Goal: Task Accomplishment & Management: Complete application form

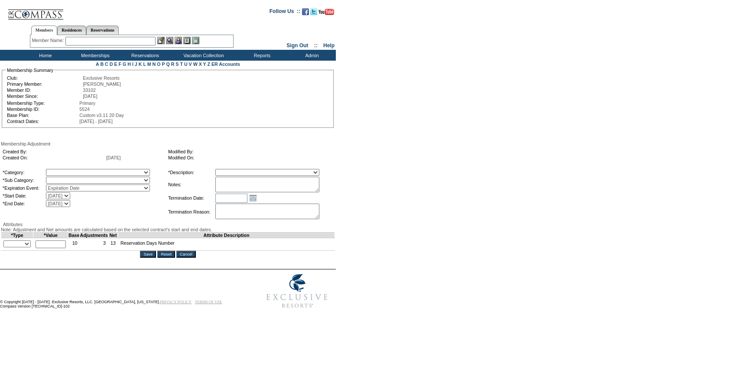
click at [280, 189] on textarea at bounding box center [267, 185] width 104 height 16
click at [335, 187] on div "Created By: Created On: [DATE] Modified By: Modified On: *Category: A La Carte …" at bounding box center [168, 183] width 334 height 75
click at [319, 184] on textarea "Per [PERSON_NAME] case 7/8/5, and [PERSON_NAME]/[PERSON_NAME] approval" at bounding box center [267, 185] width 104 height 16
click at [319, 187] on textarea "Per [PERSON_NAME] case [DATE] and [PERSON_NAME]/[PERSON_NAME] approval" at bounding box center [267, 185] width 104 height 16
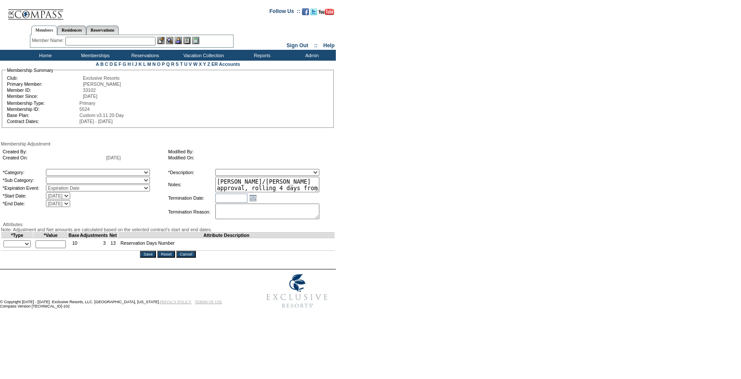
type textarea "Per [PERSON_NAME] case [DATE] and [PERSON_NAME]/[PERSON_NAME] approval, rolling…"
click at [124, 174] on select "A La Carte Days Contract Election Days Converted Days [MEDICAL_DATA] Other Refe…" at bounding box center [98, 172] width 104 height 7
select select "781"
click at [64, 170] on select "A La Carte Days Contract Election Days Converted Days [MEDICAL_DATA] Other Refe…" at bounding box center [98, 172] width 104 height 7
click at [80, 181] on select at bounding box center [98, 180] width 104 height 7
